Goal: Obtain resource: Download file/media

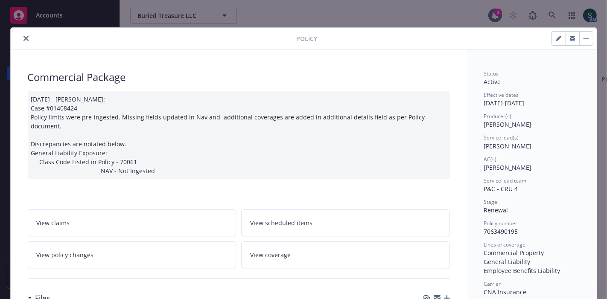
scroll to position [95, 0]
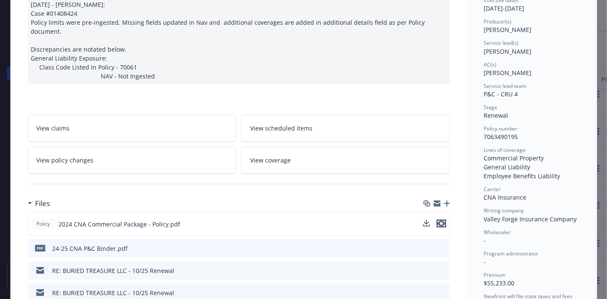
click at [438, 221] on icon "preview file" at bounding box center [442, 224] width 8 height 6
